Goal: Information Seeking & Learning: Learn about a topic

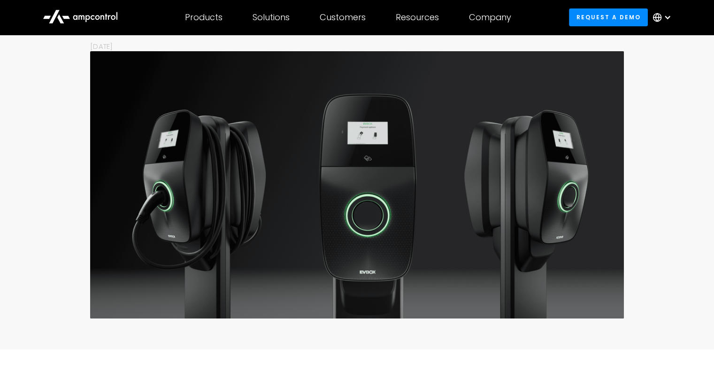
scroll to position [141, 0]
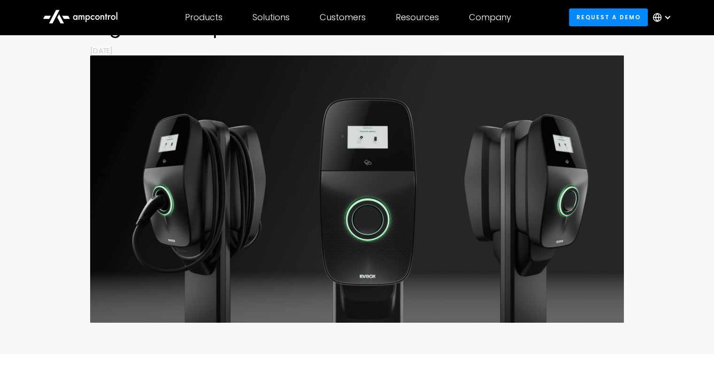
click at [422, 188] on img at bounding box center [357, 188] width 534 height 267
